Goal: Information Seeking & Learning: Learn about a topic

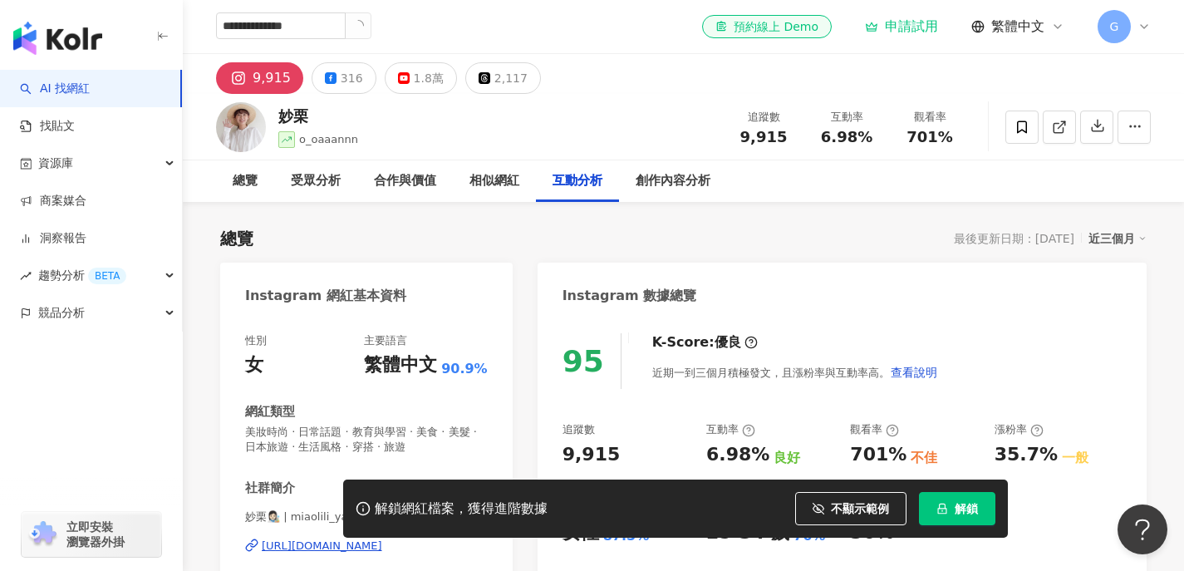
click at [371, 32] on button "button" at bounding box center [358, 25] width 27 height 27
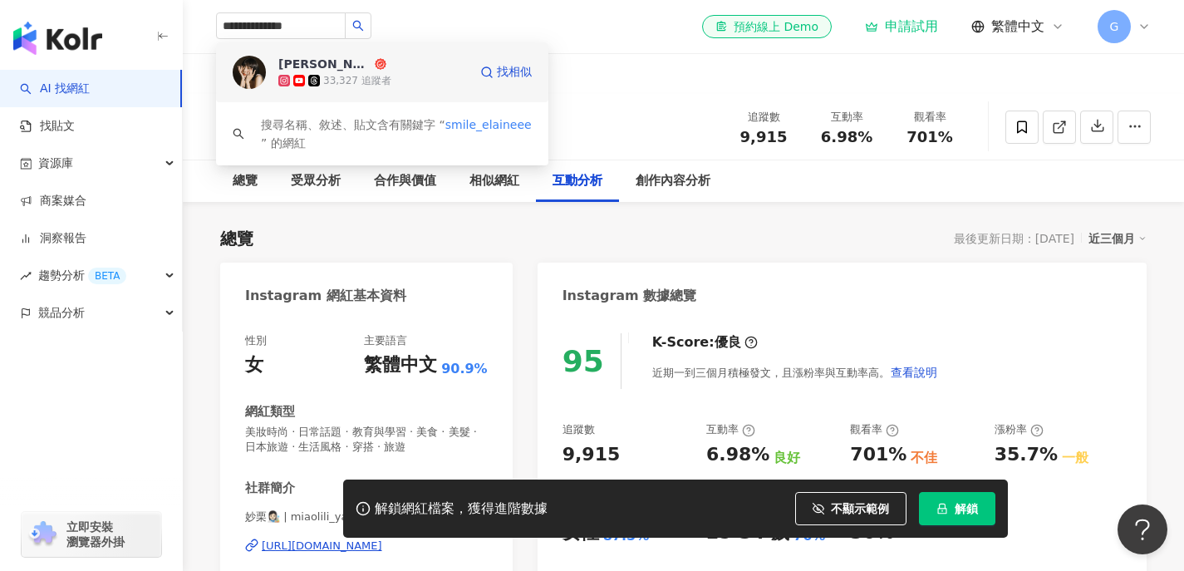
click at [295, 66] on div "Elaine" at bounding box center [324, 64] width 93 height 17
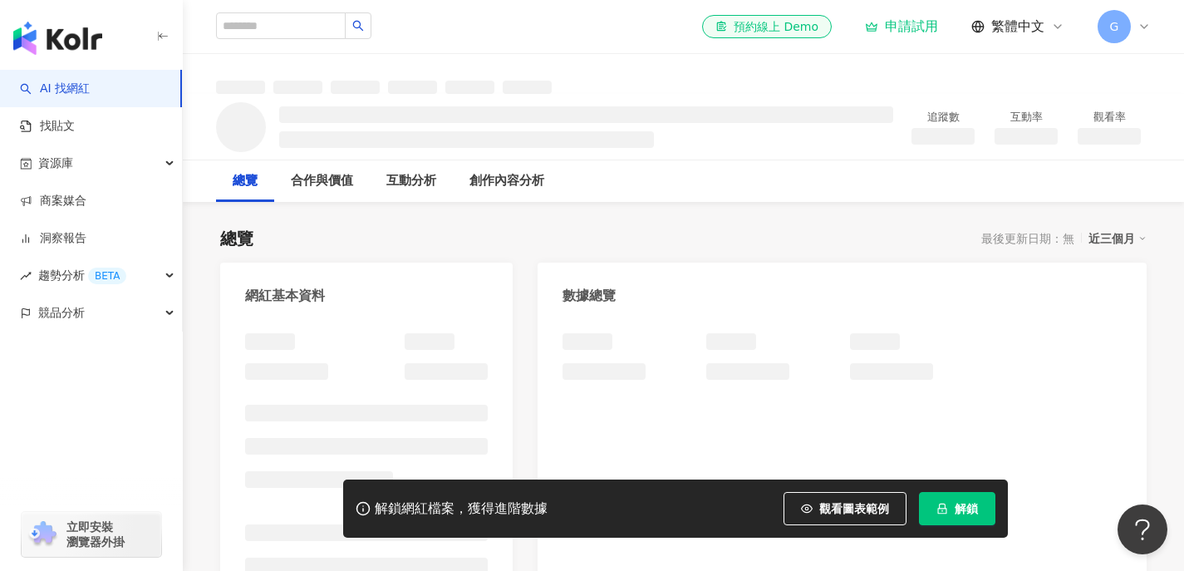
scroll to position [29, 0]
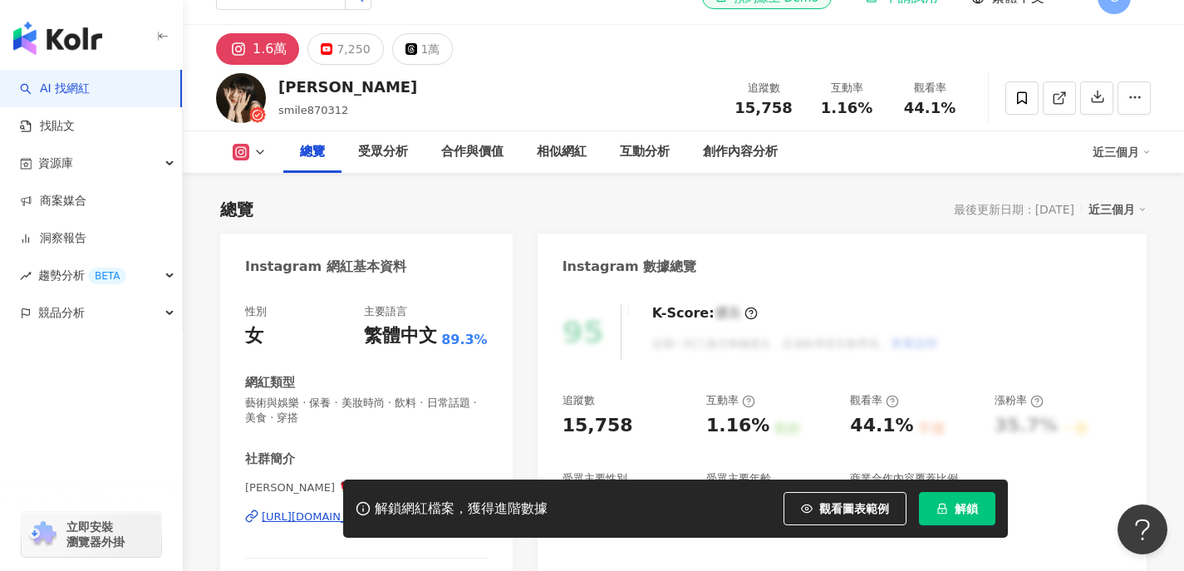
scroll to position [275, 0]
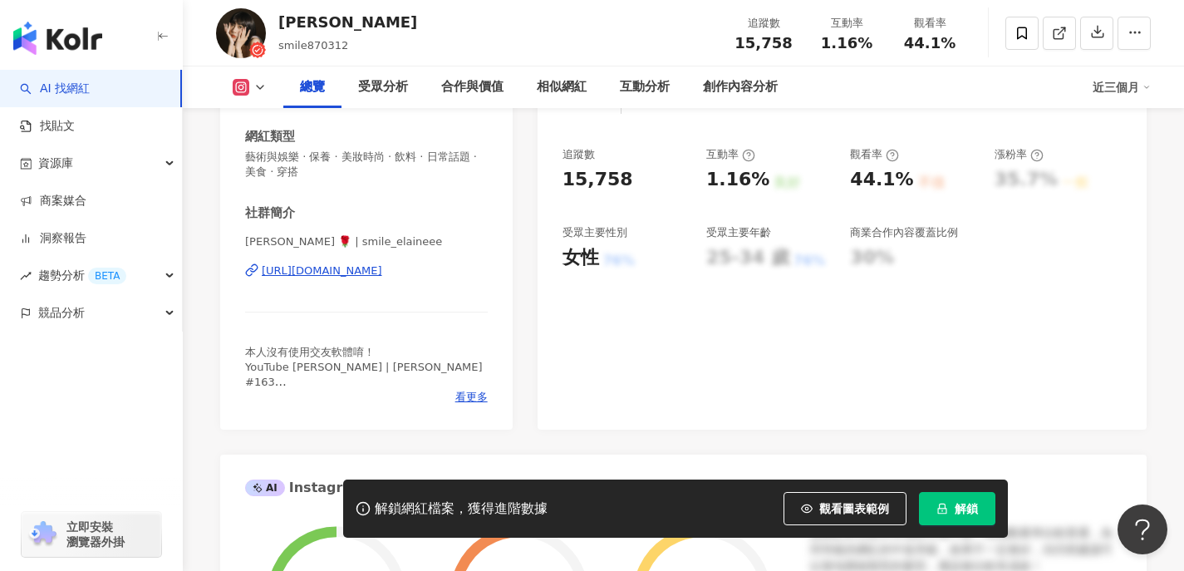
click at [819, 508] on span "觀看圖表範例" at bounding box center [854, 508] width 70 height 13
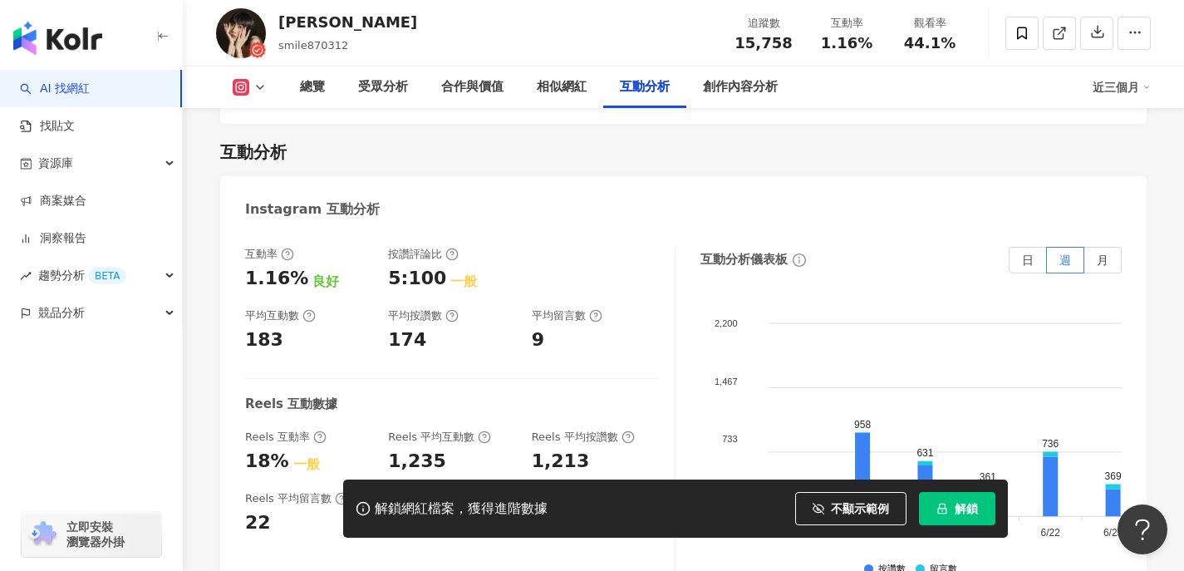
scroll to position [3262, 0]
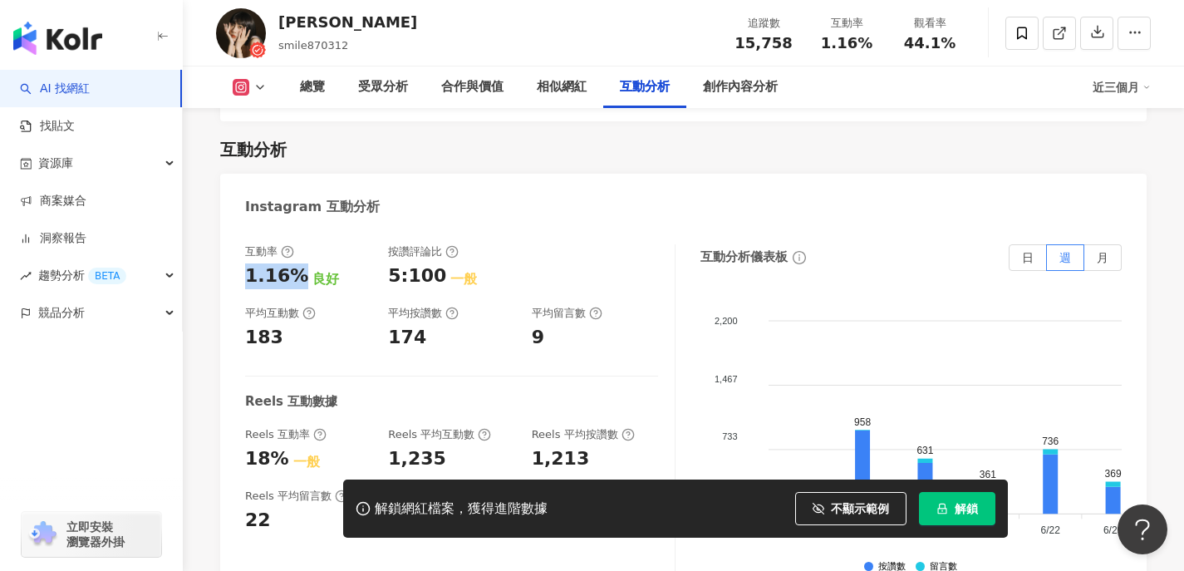
drag, startPoint x: 299, startPoint y: 212, endPoint x: 223, endPoint y: 214, distance: 76.5
click at [223, 228] on div "互動率 1.16% 良好 按讚評論比 5:100 一般 平均互動數 183 平均按讚數 174 平均留言數 9 Reels 互動數據 Reels 互動率 18…" at bounding box center [683, 415] width 926 height 374
drag, startPoint x: 308, startPoint y: 276, endPoint x: 221, endPoint y: 269, distance: 87.5
click at [221, 269] on div "互動率 1.16% 良好 按讚評論比 5:100 一般 平均互動數 183 平均按讚數 174 平均留言數 9 Reels 互動數據 Reels 互動率 18…" at bounding box center [683, 415] width 926 height 374
copy div "183"
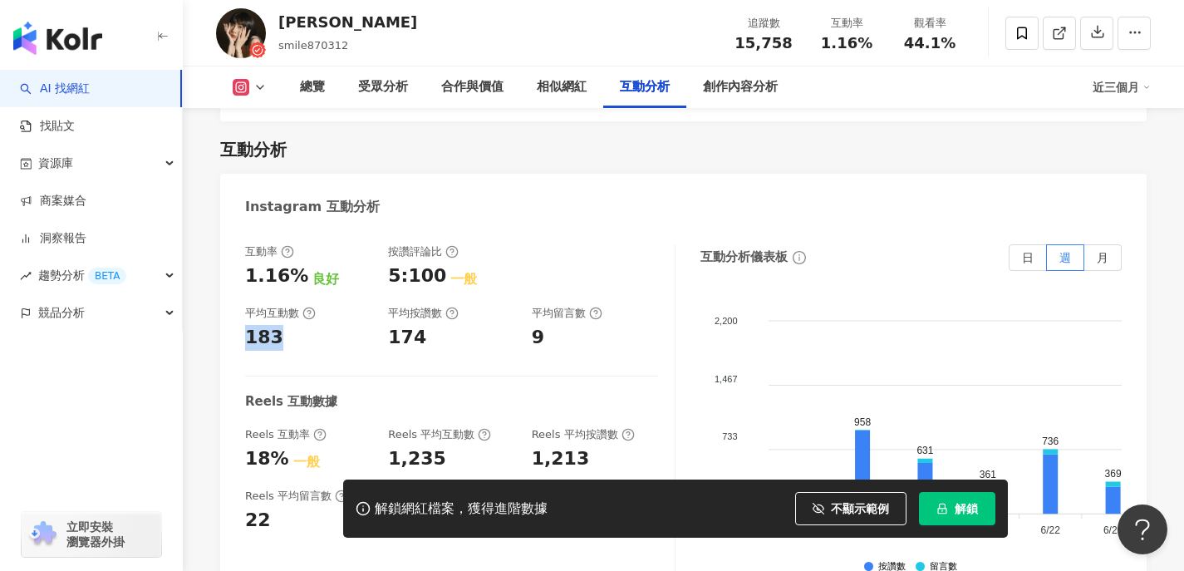
click at [273, 81] on button at bounding box center [249, 87] width 67 height 17
click at [271, 157] on button "YouTube" at bounding box center [276, 156] width 100 height 23
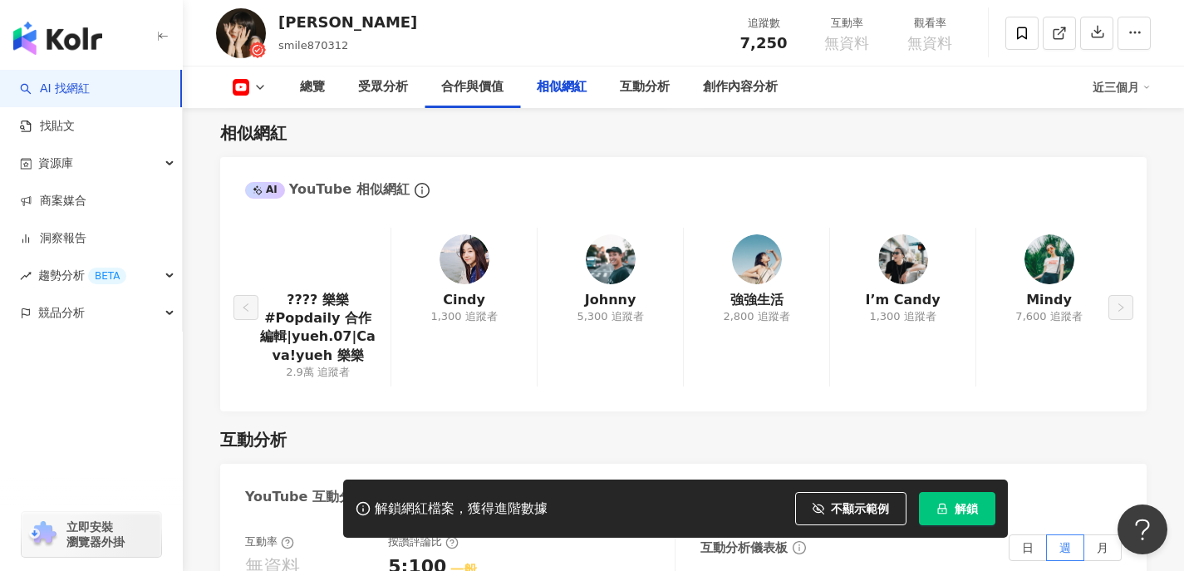
scroll to position [2468, 0]
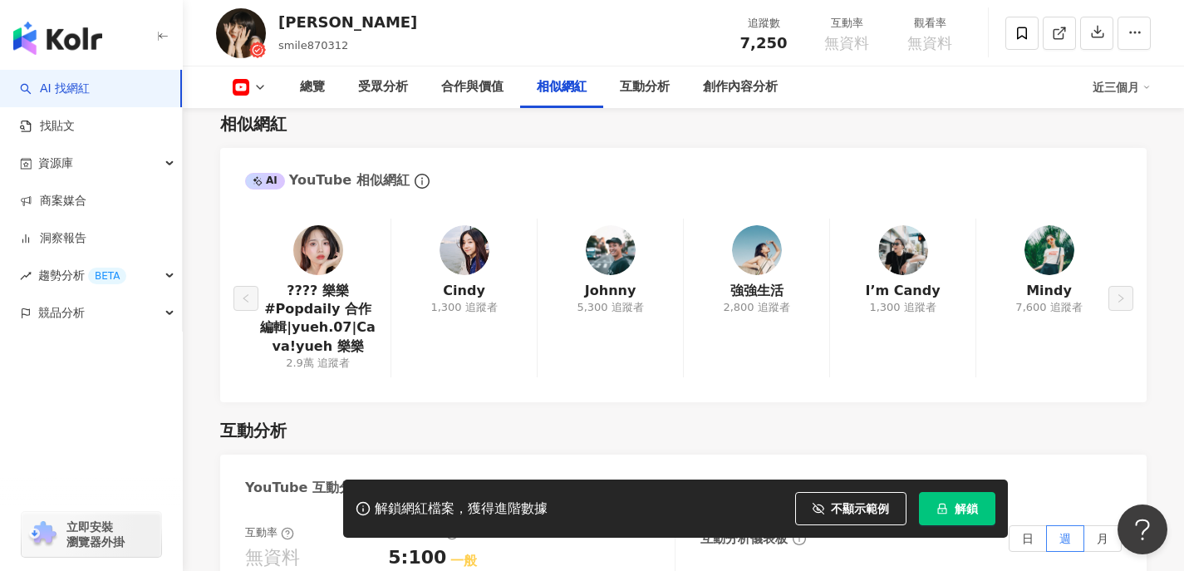
click at [759, 266] on div "???? 樂樂 #Popdaily 合作編輯﻿|yueh.07|Ca va!yueh 樂樂 2.9萬 追蹤者 Cindy 1,300 追蹤者 Johnny 5…" at bounding box center [683, 299] width 877 height 160
click at [755, 241] on div "???? 樂樂 #Popdaily 合作編輯﻿|yueh.07|Ca va!yueh 樂樂 2.9萬 追蹤者 Cindy 1,300 追蹤者 Johnny 5…" at bounding box center [683, 299] width 877 height 160
click at [1014, 282] on div "???? 樂樂 #Popdaily 合作編輯﻿|yueh.07|Ca va!yueh 樂樂 2.9萬 追蹤者 Cindy 1,300 追蹤者 Johnny 5…" at bounding box center [683, 299] width 877 height 160
click at [1122, 276] on div "???? 樂樂 #Popdaily 合作編輯﻿|yueh.07|Ca va!yueh 樂樂 2.9萬 追蹤者 Cindy 1,300 追蹤者 Johnny 5…" at bounding box center [683, 299] width 877 height 160
click at [1033, 273] on div "???? 樂樂 #Popdaily 合作編輯﻿|yueh.07|Ca va!yueh 樂樂 2.9萬 追蹤者 Cindy 1,300 追蹤者 Johnny 5…" at bounding box center [683, 299] width 877 height 160
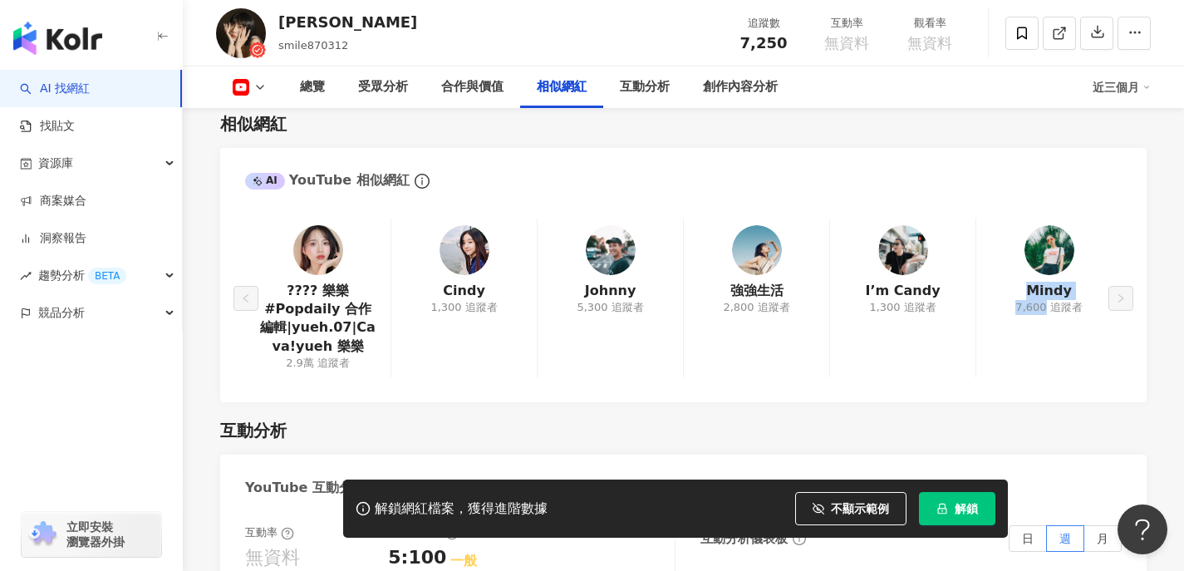
drag, startPoint x: 1033, startPoint y: 272, endPoint x: 1076, endPoint y: 275, distance: 43.3
click at [1076, 275] on div "???? 樂樂 #Popdaily 合作編輯﻿|yueh.07|Ca va!yueh 樂樂 2.9萬 追蹤者 Cindy 1,300 追蹤者 Johnny 5…" at bounding box center [683, 299] width 877 height 160
click at [1068, 272] on div "???? 樂樂 #Popdaily 合作編輯﻿|yueh.07|Ca va!yueh 樂樂 2.9萬 追蹤者 Cindy 1,300 追蹤者 Johnny 5…" at bounding box center [683, 299] width 877 height 160
drag, startPoint x: 1032, startPoint y: 268, endPoint x: 1082, endPoint y: 270, distance: 49.9
click at [1082, 270] on div "???? 樂樂 #Popdaily 合作編輯﻿|yueh.07|Ca va!yueh 樂樂 2.9萬 追蹤者 Cindy 1,300 追蹤者 Johnny 5…" at bounding box center [683, 299] width 877 height 160
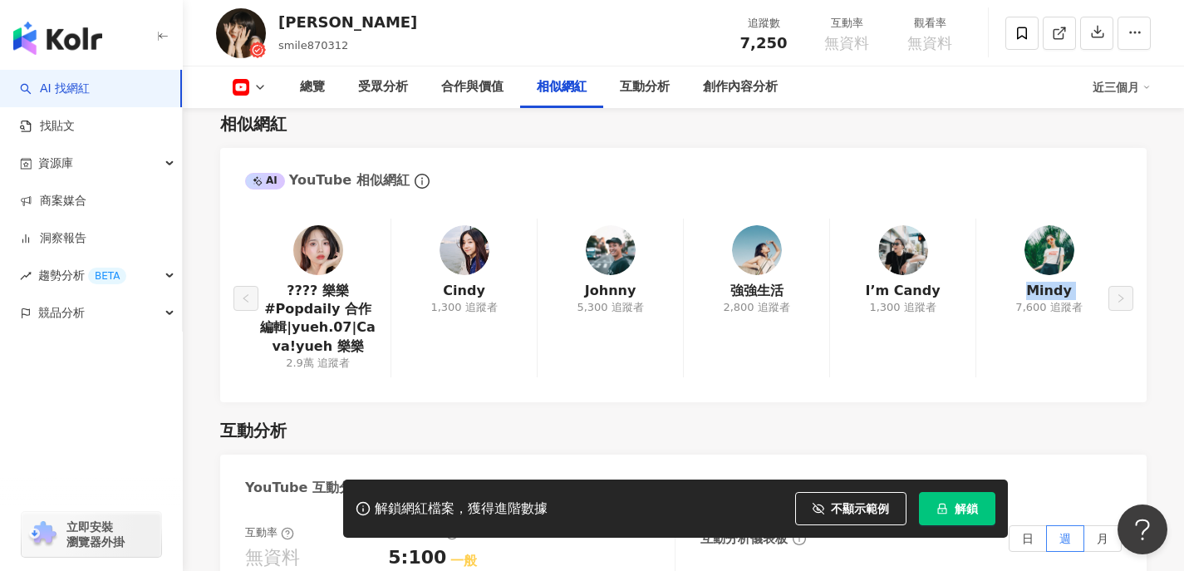
copy link "Mindy"
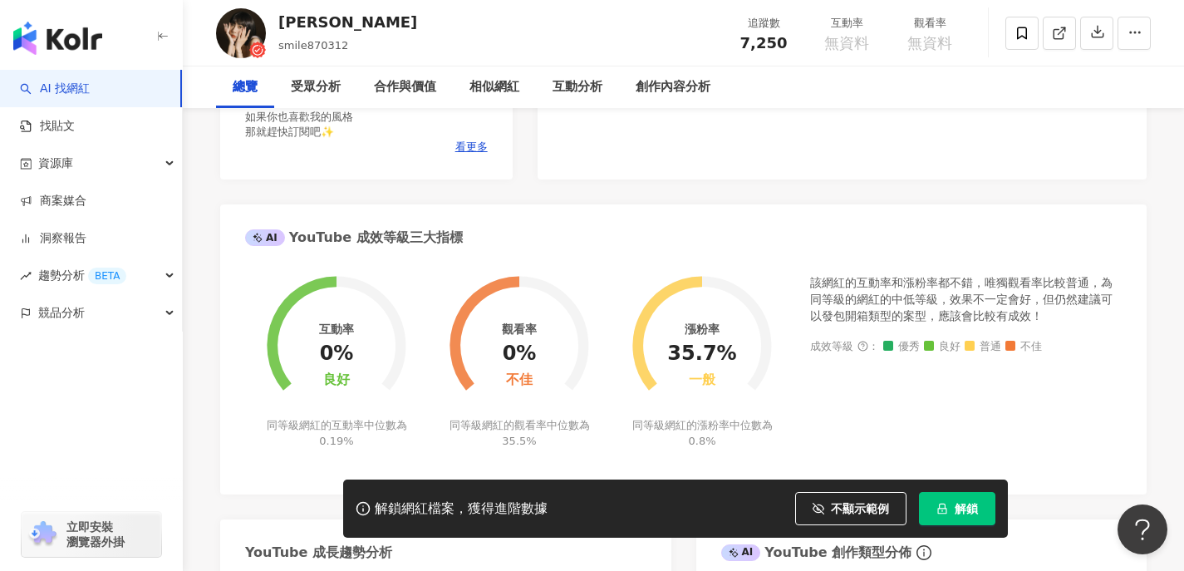
scroll to position [0, 0]
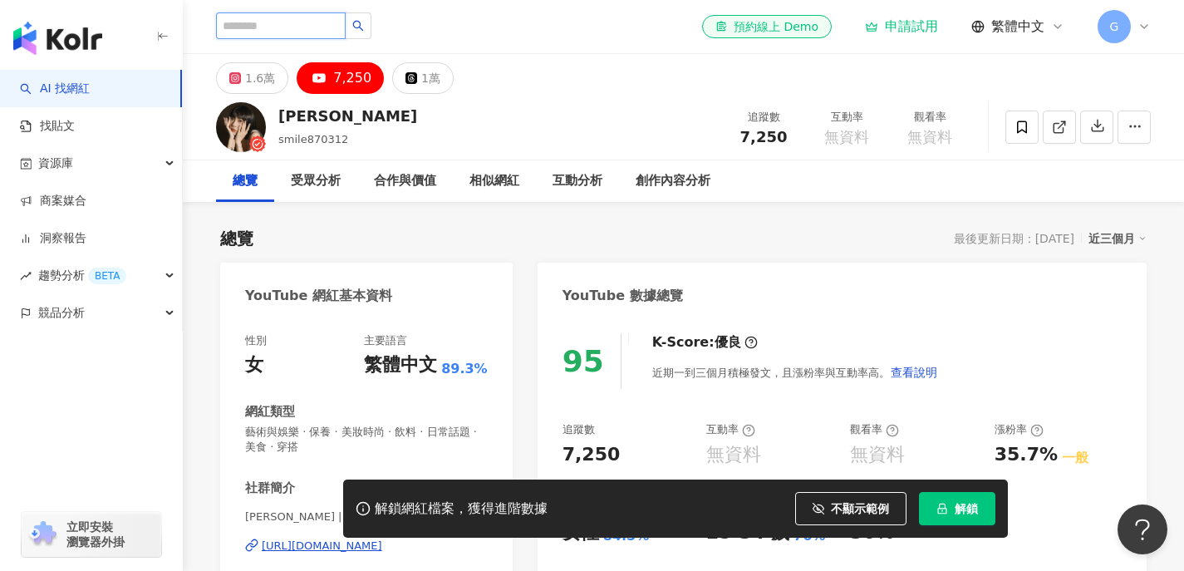
click at [284, 32] on input "search" at bounding box center [281, 25] width 130 height 27
paste input "******"
type input "******"
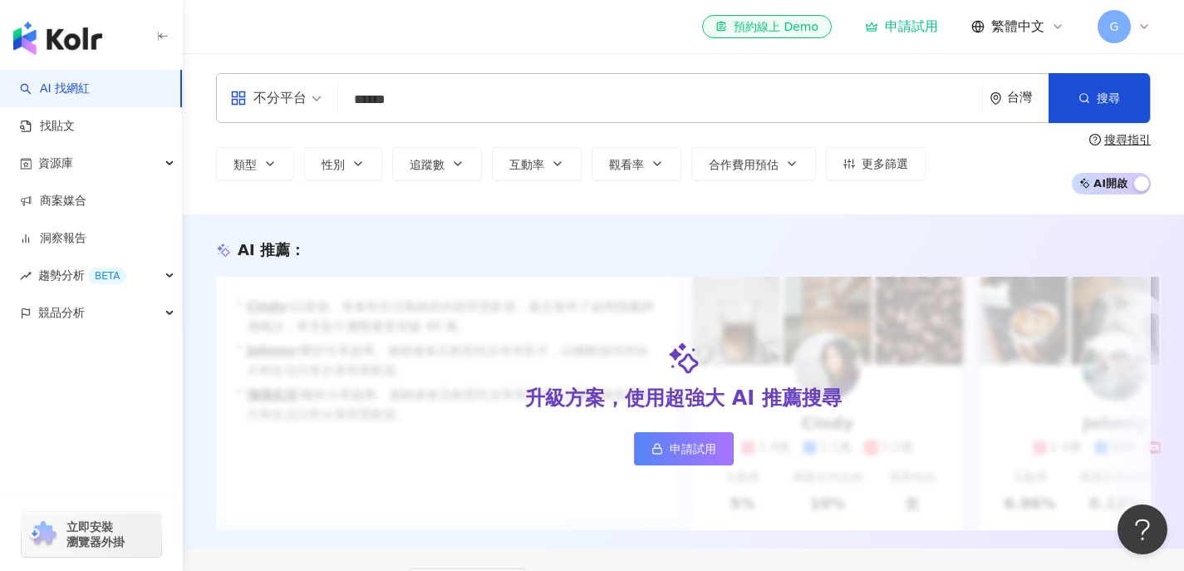
click at [615, 117] on div "不分平台 ****** 台灣 搜尋" at bounding box center [683, 98] width 935 height 50
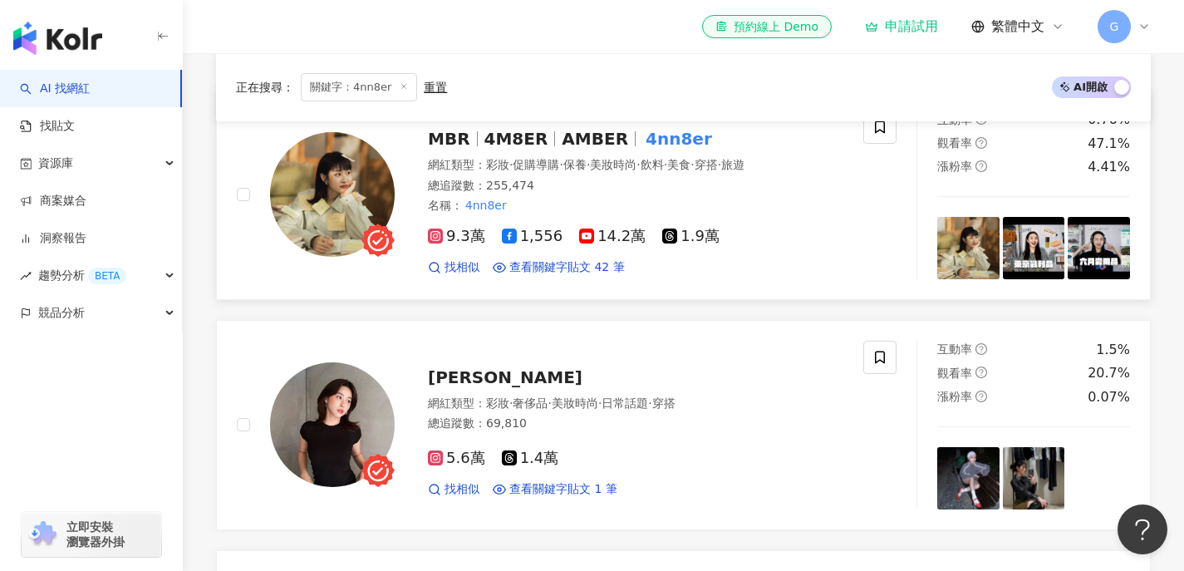
scroll to position [524, 0]
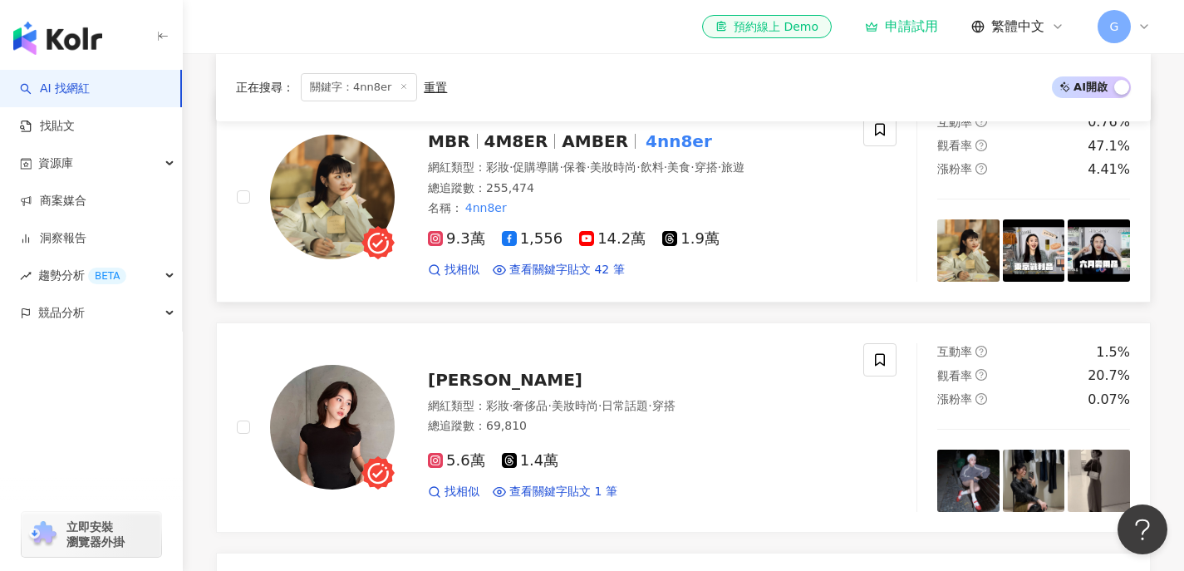
click at [571, 151] on span "AMBER" at bounding box center [595, 141] width 66 height 20
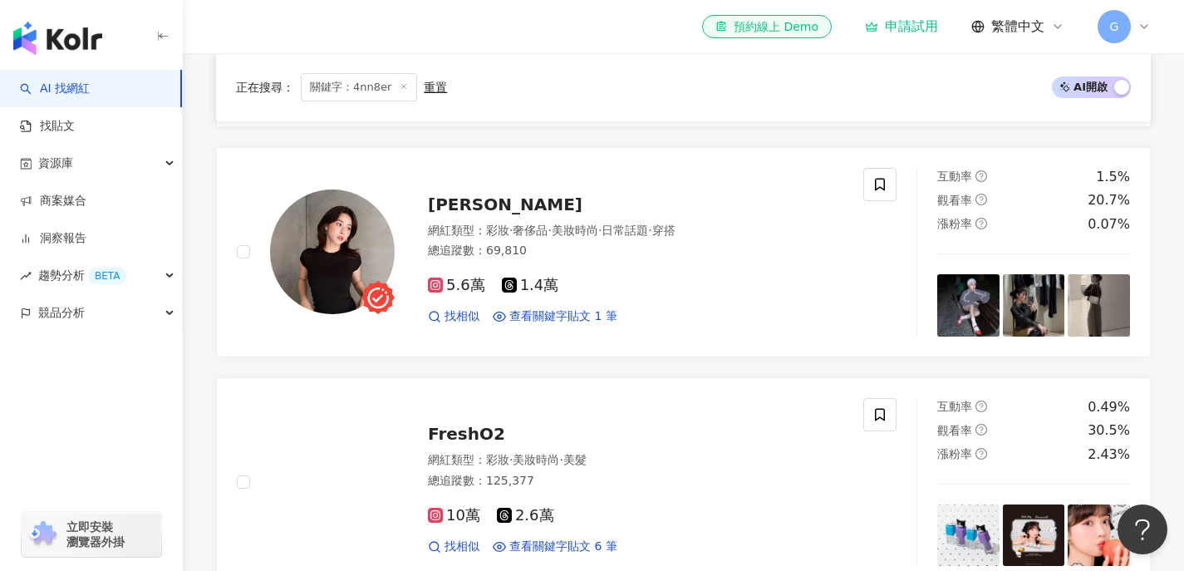
scroll to position [462, 0]
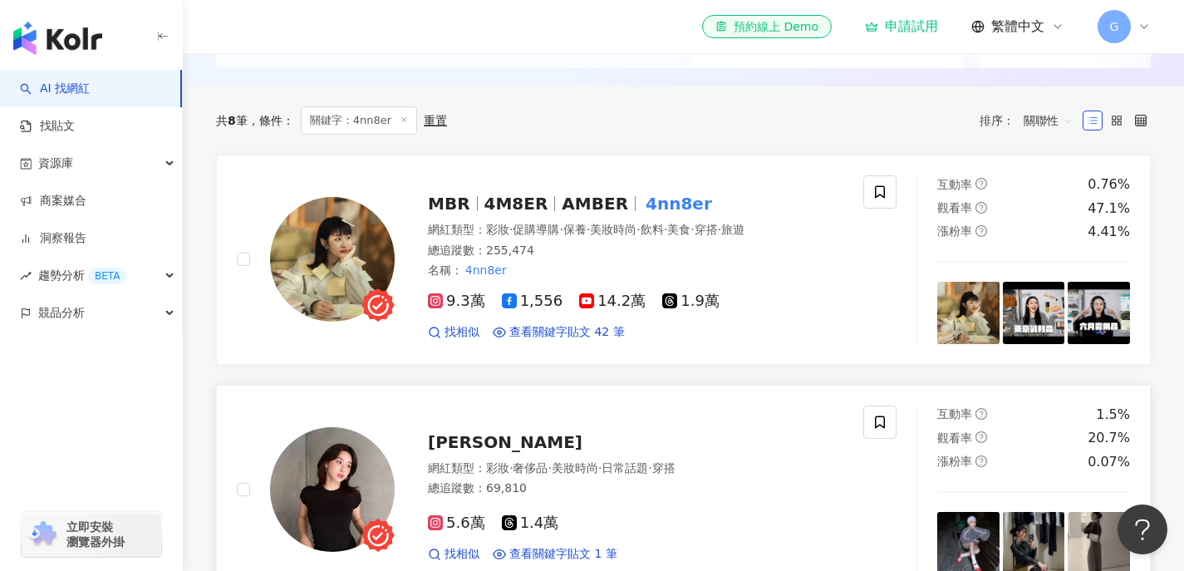
click at [488, 446] on span "Shiny Huang" at bounding box center [505, 442] width 155 height 20
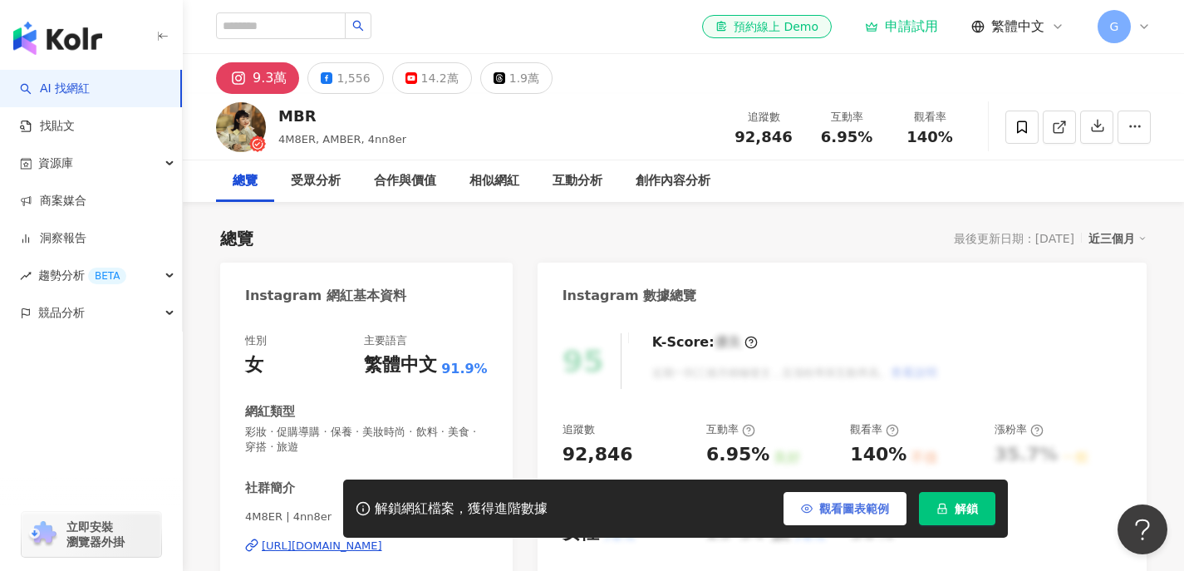
scroll to position [60, 0]
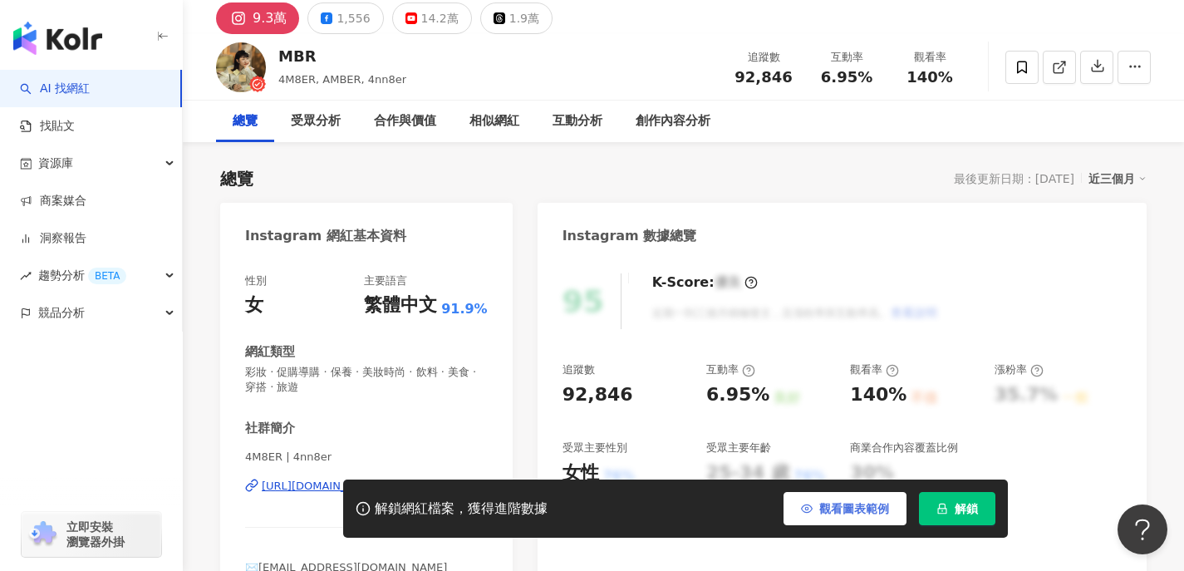
click at [865, 507] on span "觀看圖表範例" at bounding box center [854, 508] width 70 height 13
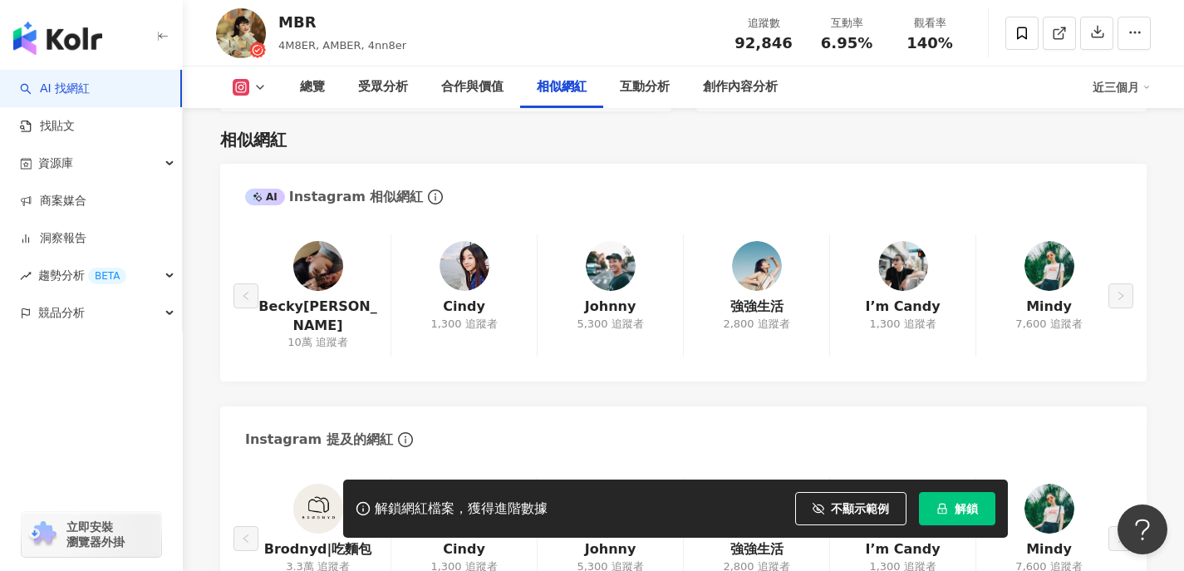
scroll to position [2708, 0]
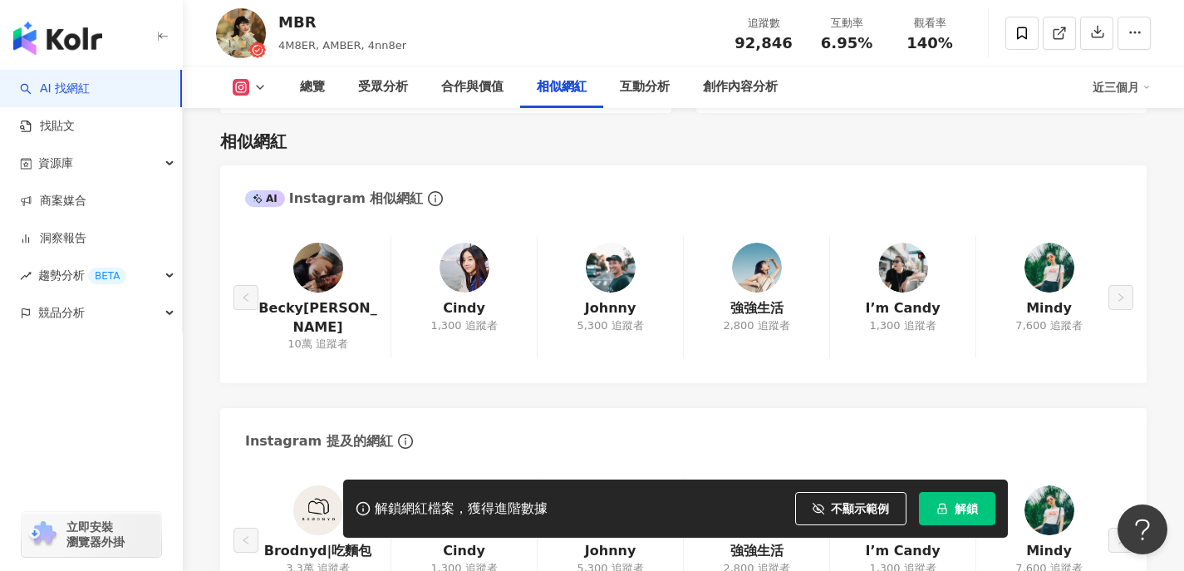
click at [325, 245] on img at bounding box center [318, 268] width 50 height 50
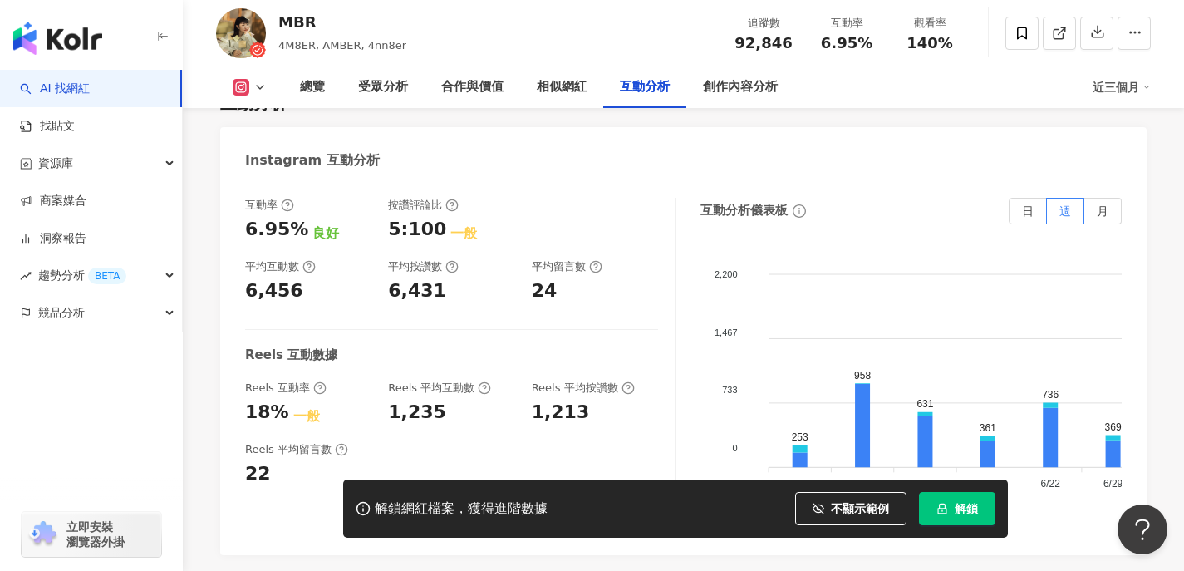
scroll to position [3263, 0]
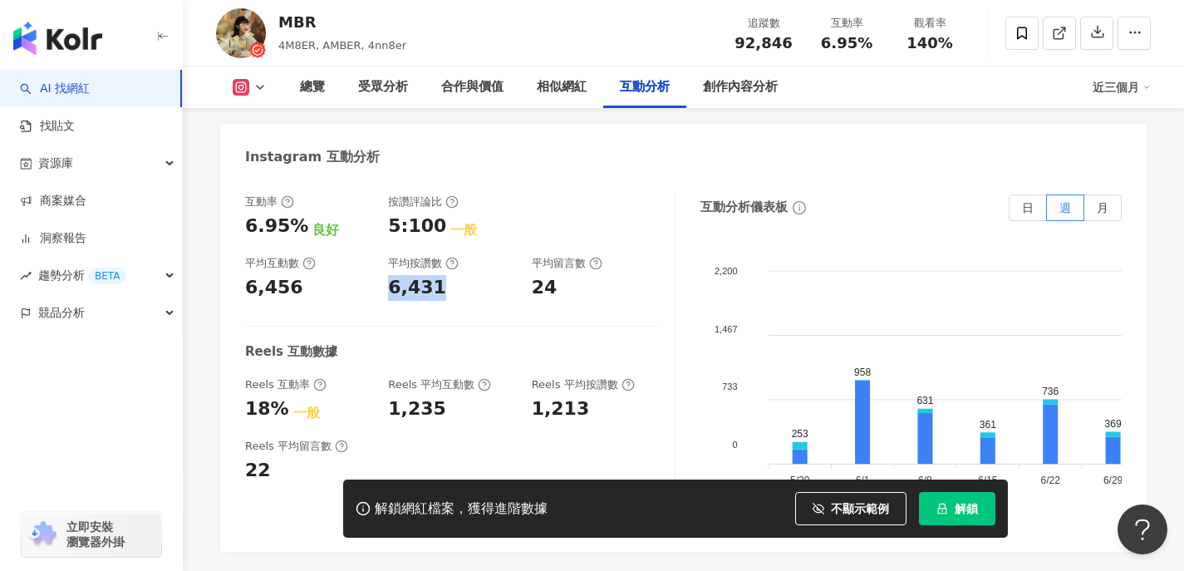
drag, startPoint x: 400, startPoint y: 252, endPoint x: 499, endPoint y: 255, distance: 98.9
click at [498, 256] on div "互動率 6.95% 良好 按讚評論比 5:100 一般 平均互動數 6,456 平均按讚數 6,431 平均留言數 24" at bounding box center [451, 247] width 413 height 106
click at [260, 98] on div "總覽 受眾分析 合作與價值 相似網紅 互動分析 創作內容分析 近三個月" at bounding box center [683, 87] width 935 height 42
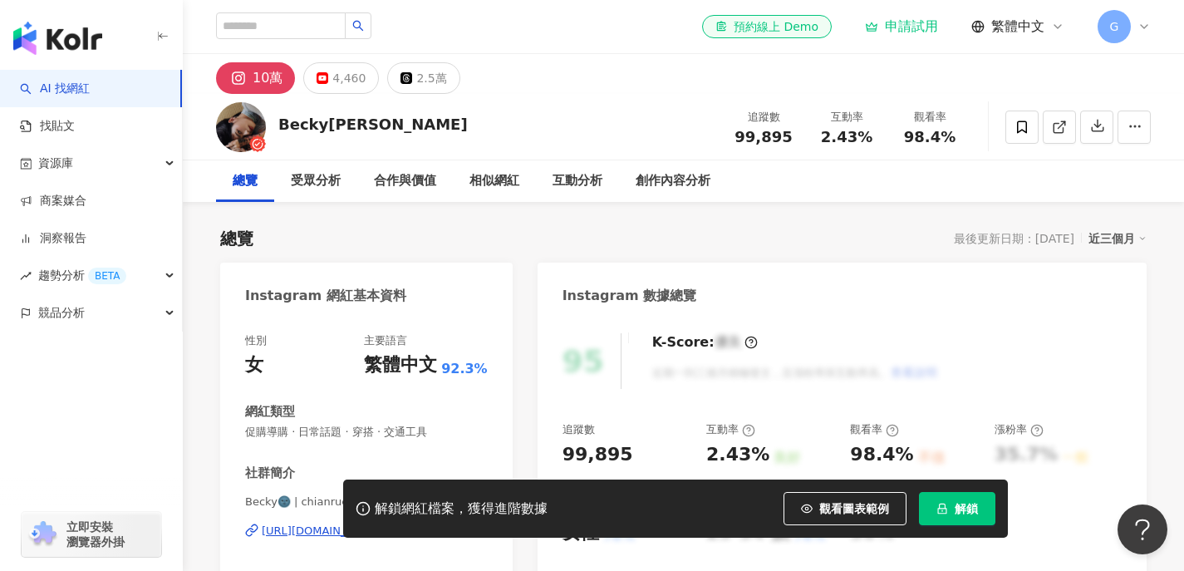
click at [310, 523] on div "[URL][DOMAIN_NAME]" at bounding box center [322, 530] width 120 height 15
